Goal: Task Accomplishment & Management: Manage account settings

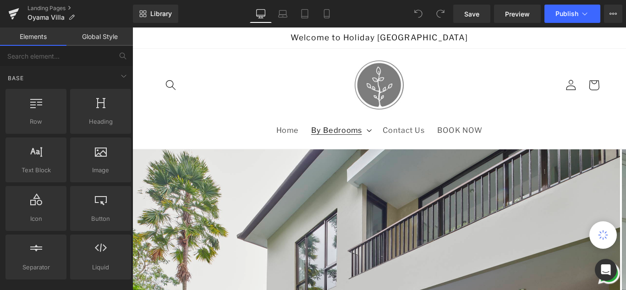
click at [344, 140] on span "By Bedrooms" at bounding box center [361, 142] width 57 height 10
click at [306, 15] on icon at bounding box center [304, 13] width 9 height 9
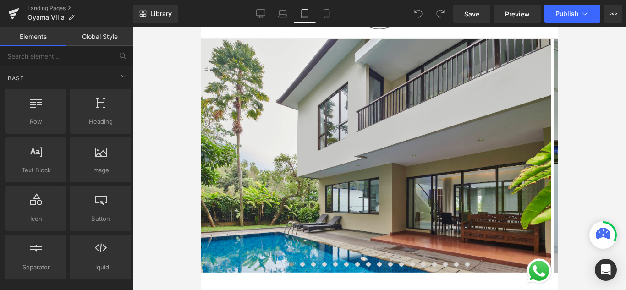
scroll to position [5, 0]
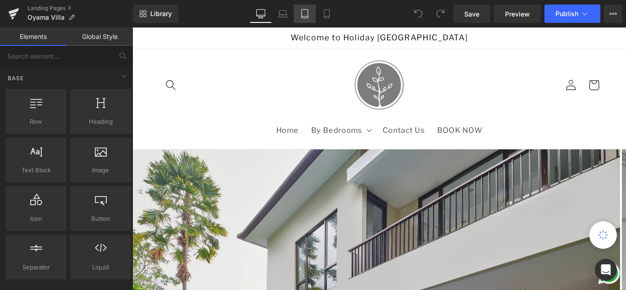
click at [306, 10] on icon at bounding box center [304, 13] width 9 height 9
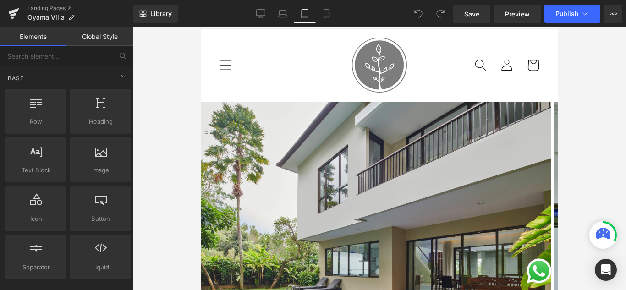
scroll to position [5, 0]
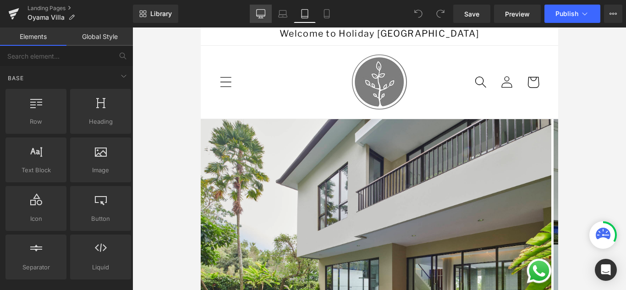
click at [265, 16] on icon at bounding box center [261, 13] width 9 height 7
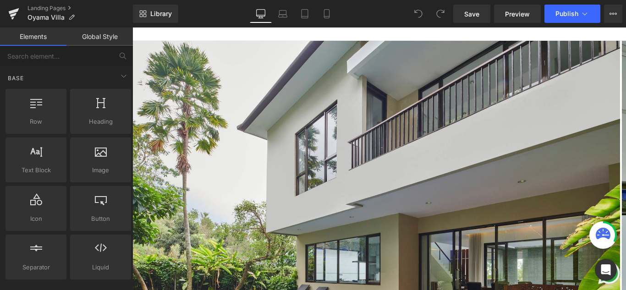
scroll to position [0, 0]
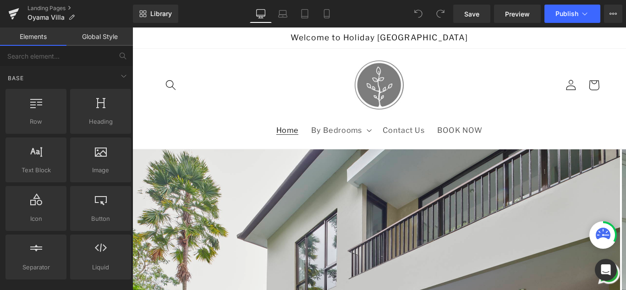
click at [315, 143] on span "Home" at bounding box center [306, 142] width 25 height 10
click at [66, 20] on p "Oyama Villa" at bounding box center [51, 17] width 55 height 11
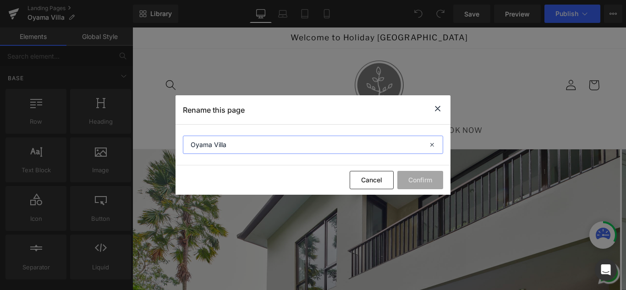
drag, startPoint x: 271, startPoint y: 143, endPoint x: 169, endPoint y: 138, distance: 101.9
click at [155, 143] on div "Rename this page Oyama Villa Cancel Confirm" at bounding box center [313, 145] width 626 height 290
paste input "City View Villa 4 bedrooms with a private heated swimming pool"
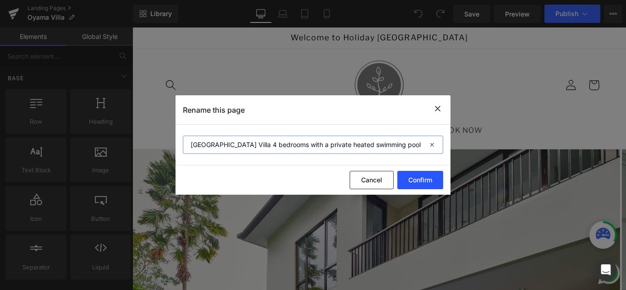
type input "Oyama City View Villa 4 bedrooms with a private heated swimming pool"
click at [430, 182] on button "Confirm" at bounding box center [420, 180] width 46 height 18
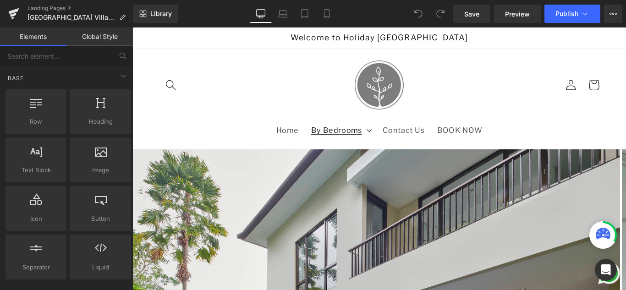
click at [373, 140] on span "By Bedrooms" at bounding box center [361, 142] width 57 height 10
click at [293, 136] on link "Home" at bounding box center [306, 143] width 39 height 25
click at [364, 140] on span "By Bedrooms" at bounding box center [361, 142] width 57 height 10
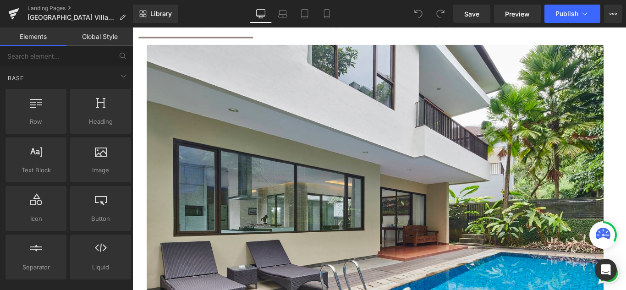
scroll to position [642, 0]
